Goal: Find specific page/section: Find specific page/section

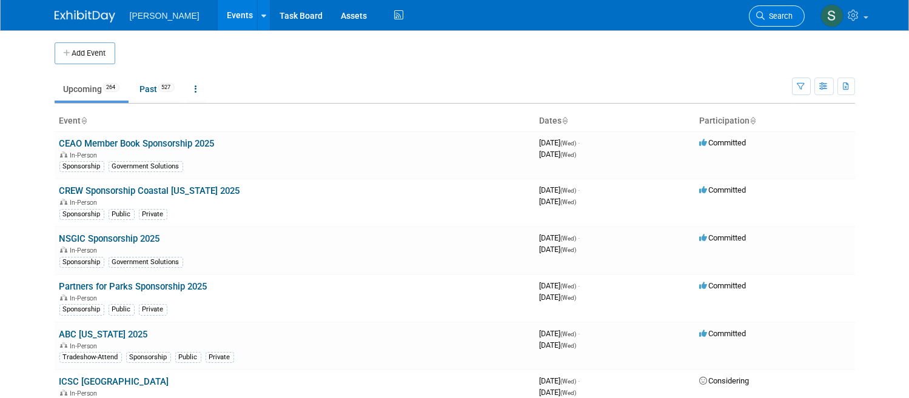
click at [793, 15] on span "Search" at bounding box center [779, 16] width 28 height 9
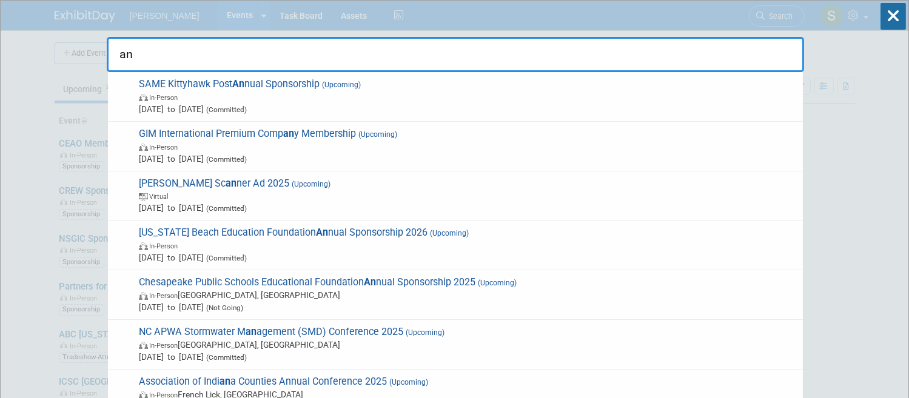
type input "a"
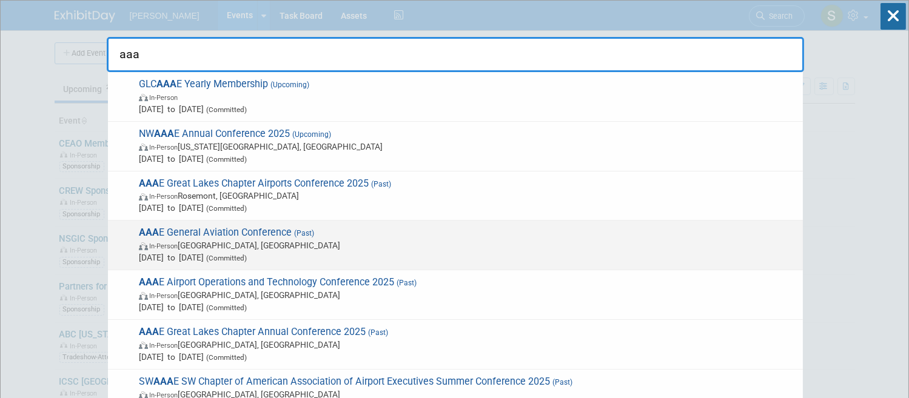
type input "aaa"
click at [298, 238] on span "AAA E General Aviation Conference (Past) In-Person Arlington, TX Aug 24, 2025 t…" at bounding box center [465, 245] width 661 height 37
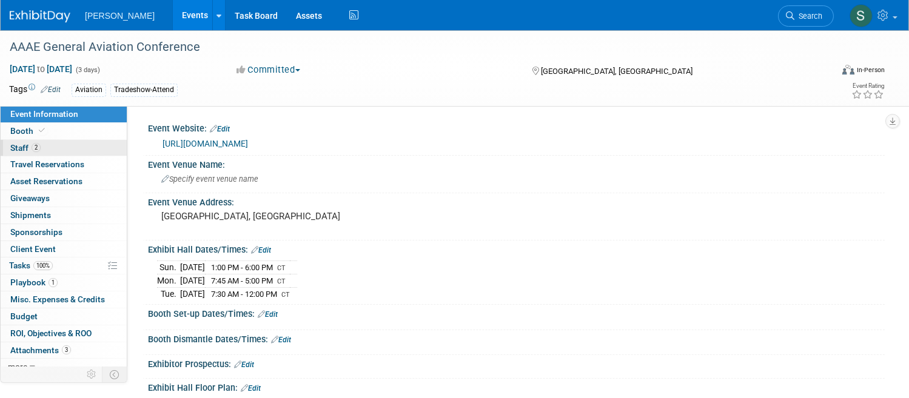
click at [120, 152] on link "2 Staff 2" at bounding box center [64, 148] width 126 height 16
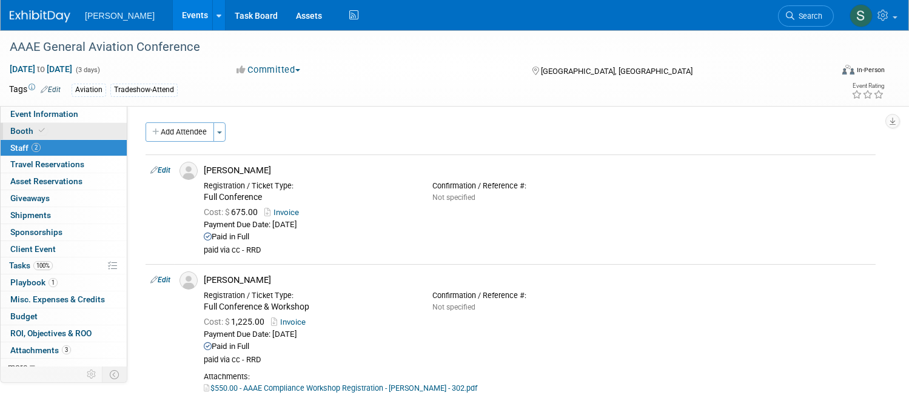
click at [117, 133] on link "Booth" at bounding box center [64, 131] width 126 height 16
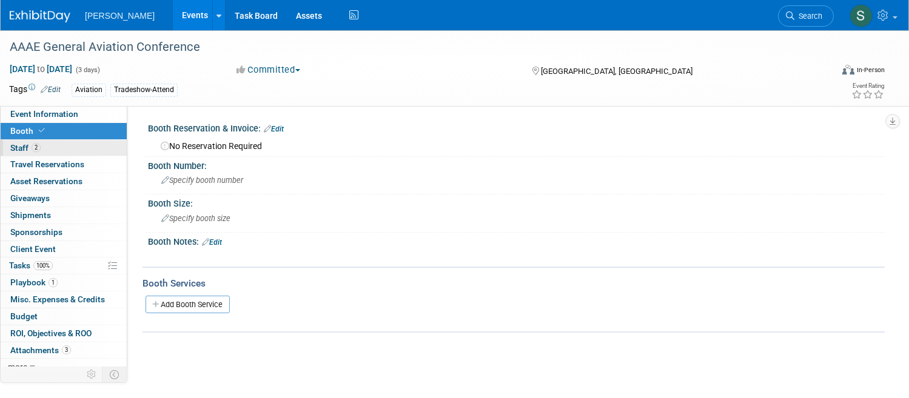
click at [116, 149] on link "2 Staff 2" at bounding box center [64, 148] width 126 height 16
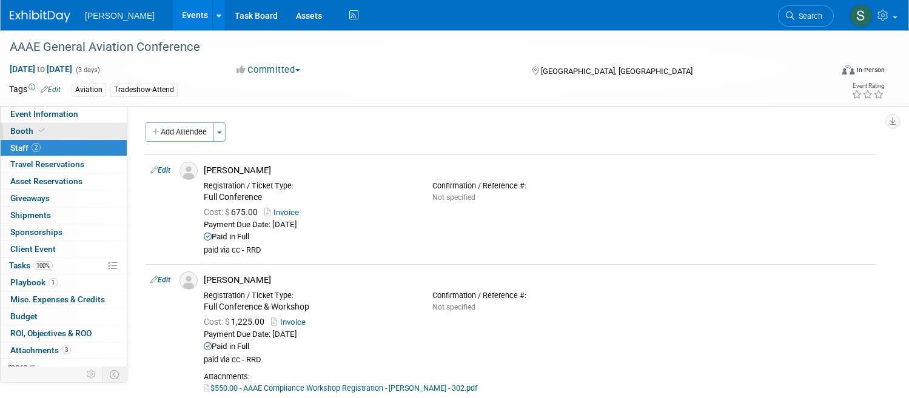
click at [47, 134] on span at bounding box center [41, 130] width 11 height 9
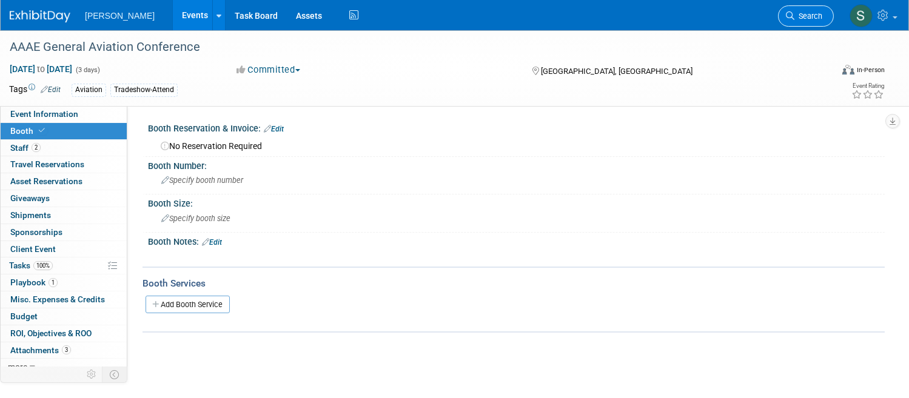
click at [794, 15] on span "Search" at bounding box center [808, 16] width 28 height 9
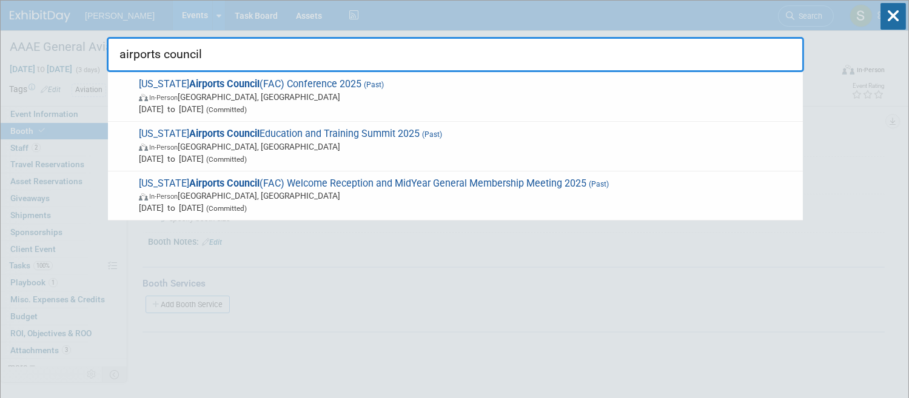
type input "airports council"
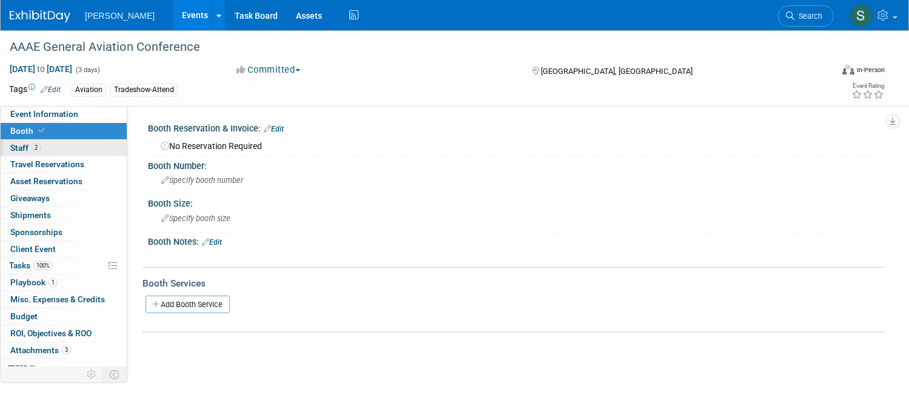
click at [104, 145] on link "2 Staff 2" at bounding box center [64, 148] width 126 height 16
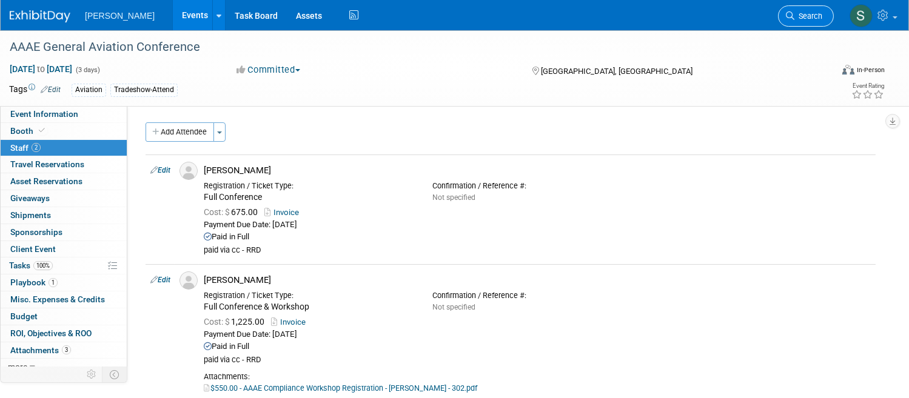
click at [794, 18] on span "Search" at bounding box center [808, 16] width 28 height 9
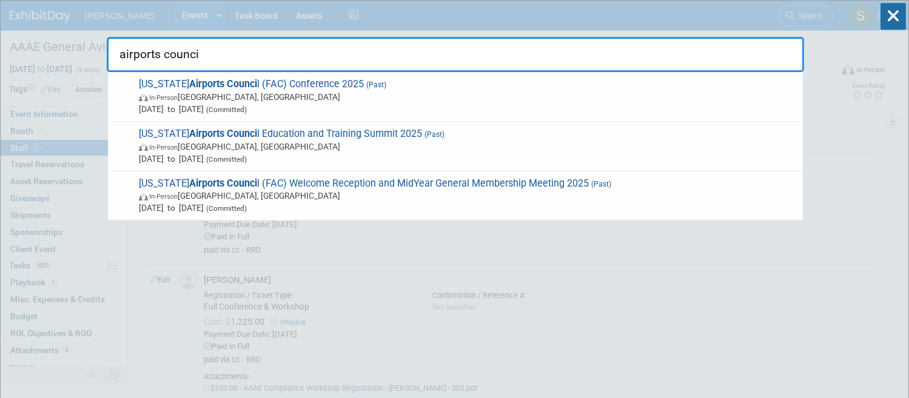
type input "airports counci"
